Goal: Navigation & Orientation: Find specific page/section

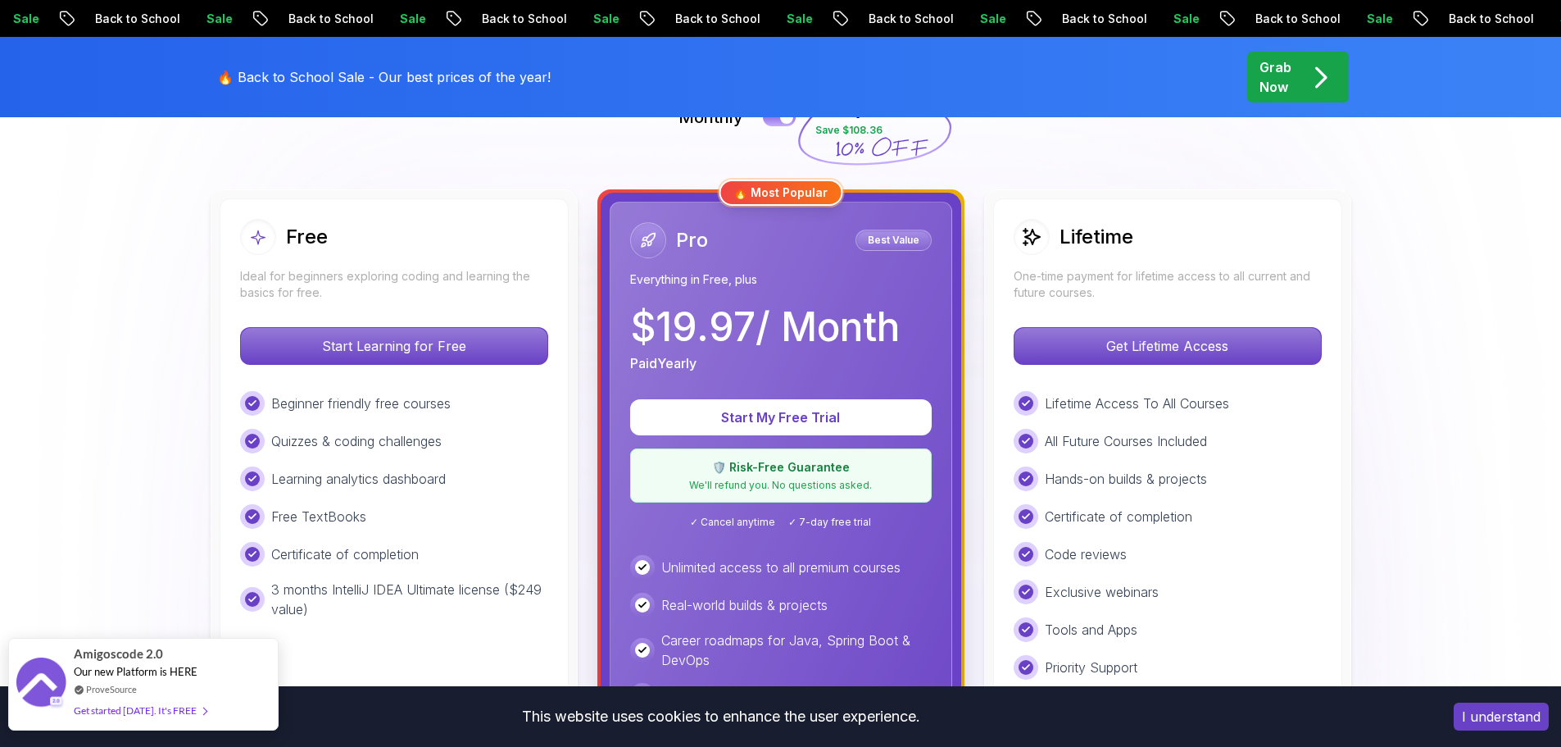
click at [129, 673] on span "Our new Platform is HERE" at bounding box center [136, 671] width 124 height 13
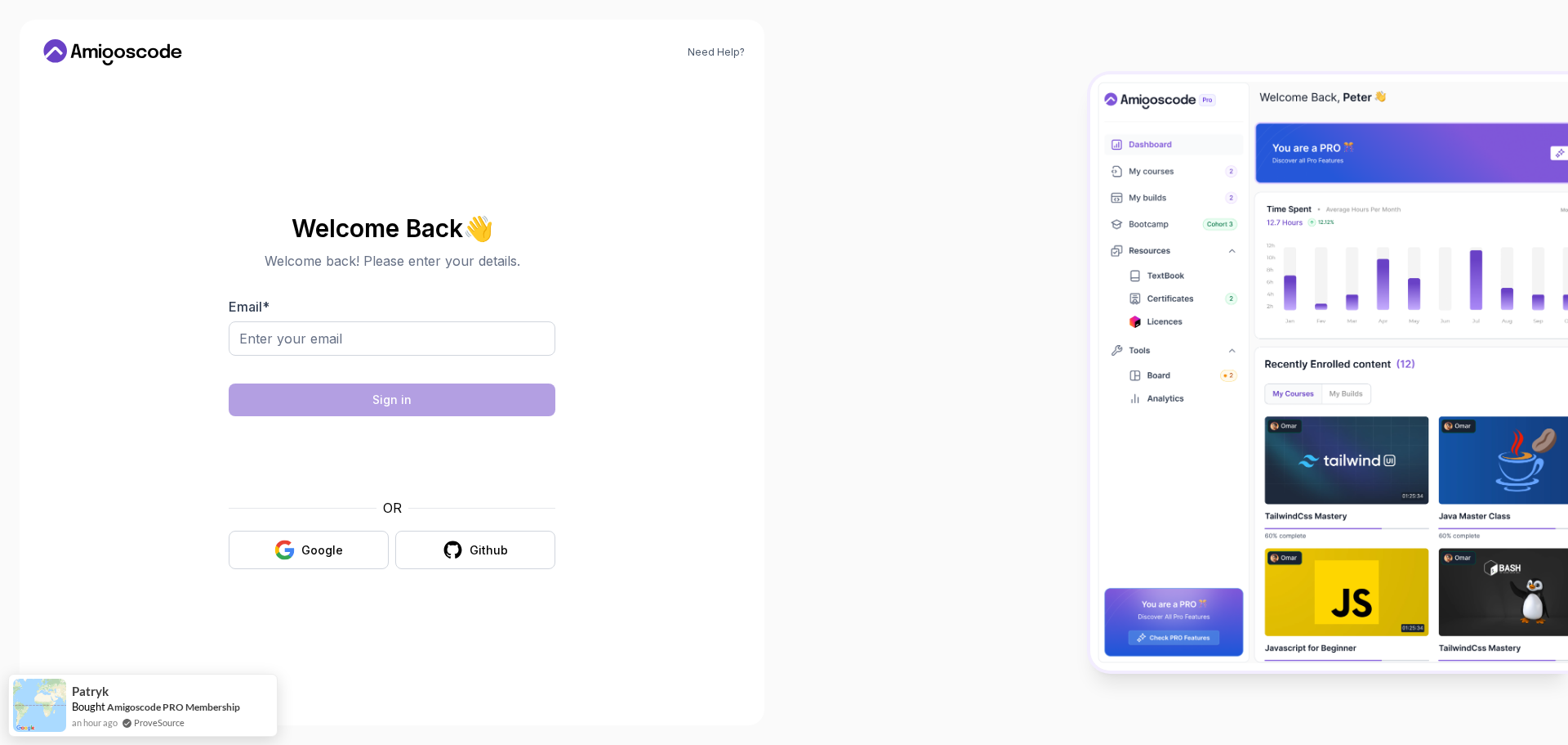
click at [148, 50] on icon at bounding box center [113, 52] width 148 height 26
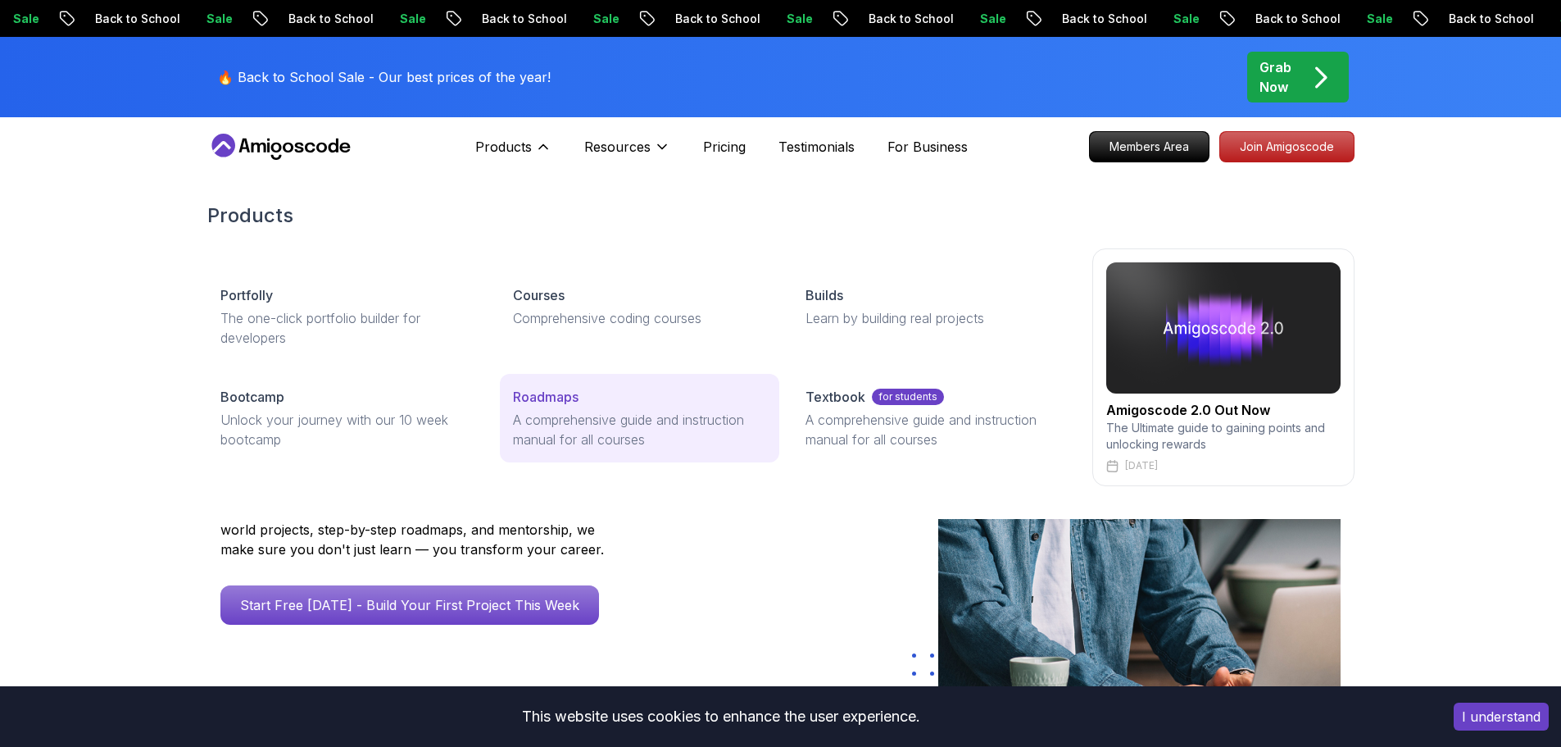
click at [544, 401] on p "Roadmaps" at bounding box center [546, 397] width 66 height 20
